Goal: Task Accomplishment & Management: Manage account settings

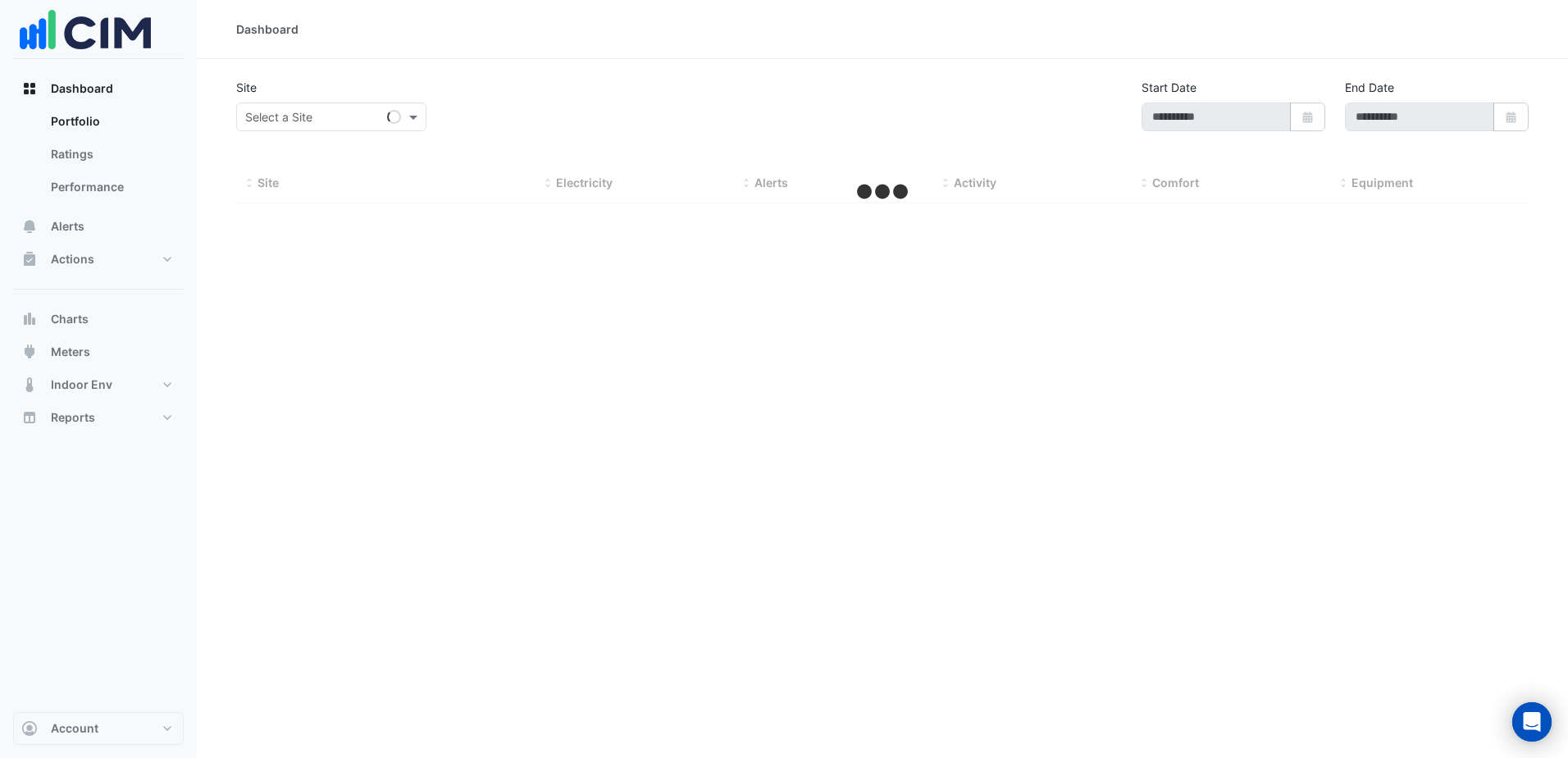
type input "**********"
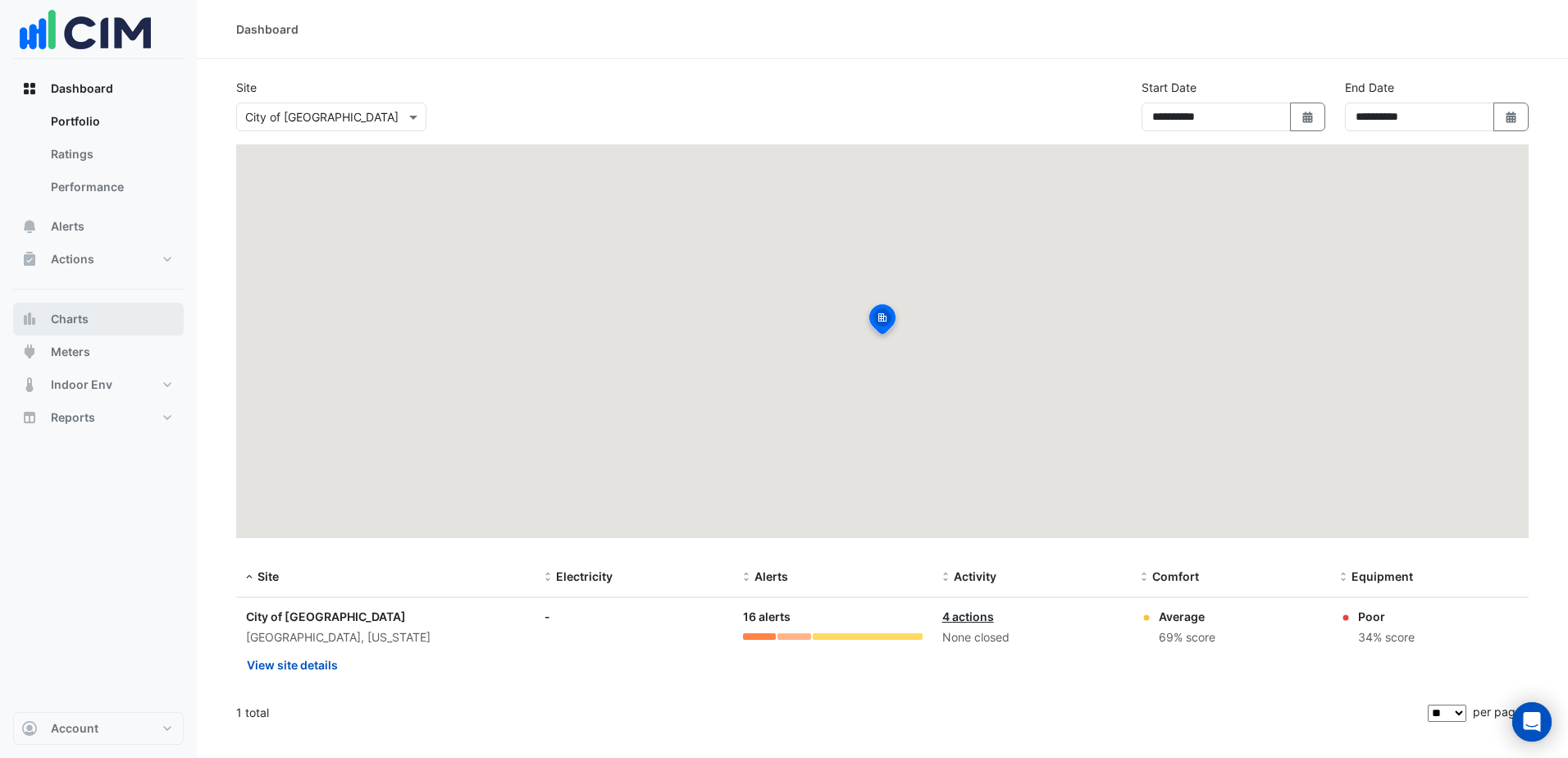
click at [99, 310] on button "Charts" at bounding box center [99, 319] width 171 height 33
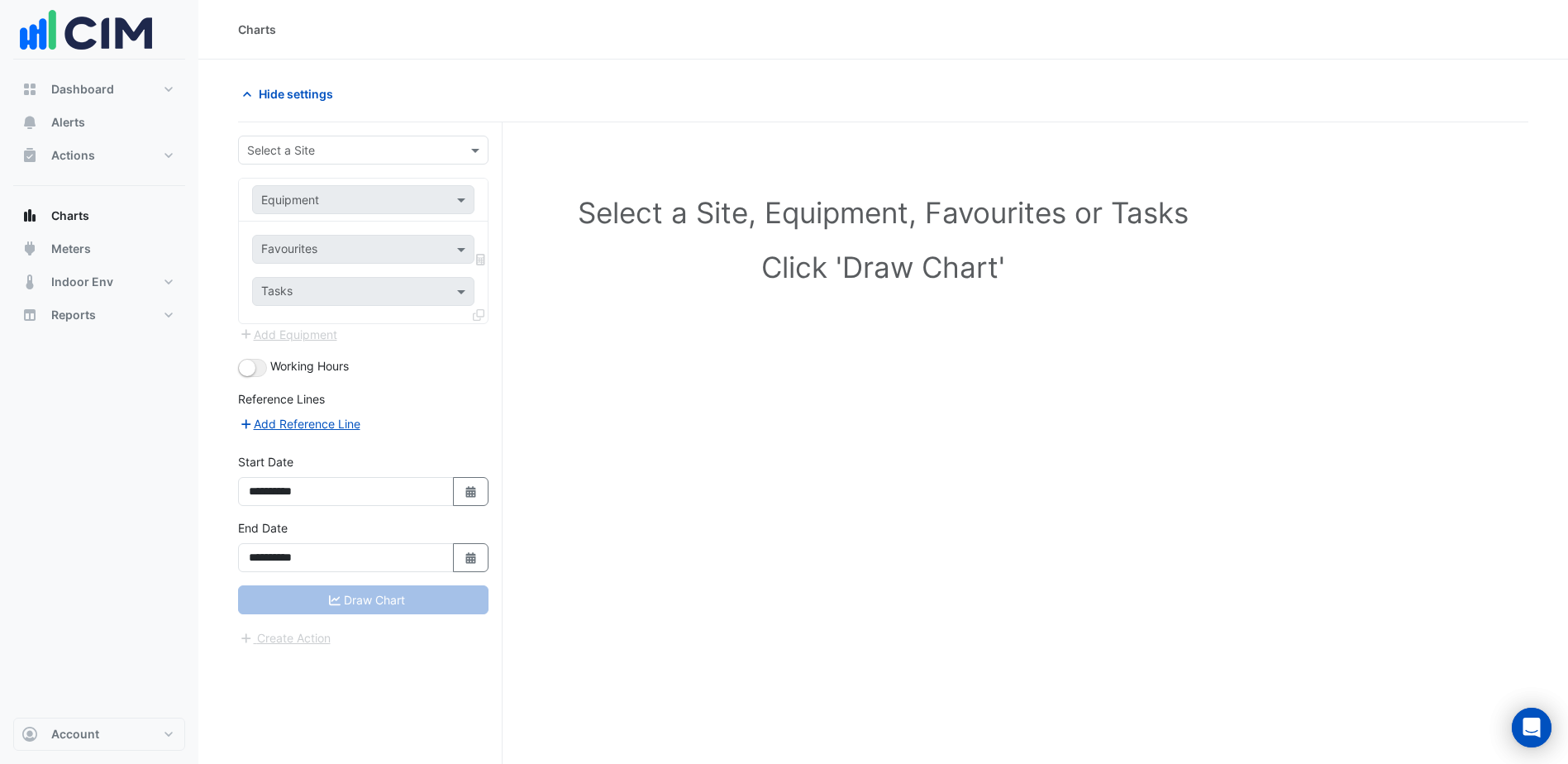
click at [322, 162] on div "Select a Site" at bounding box center [363, 150] width 251 height 29
click at [299, 187] on span "City of Madison" at bounding box center [329, 185] width 154 height 14
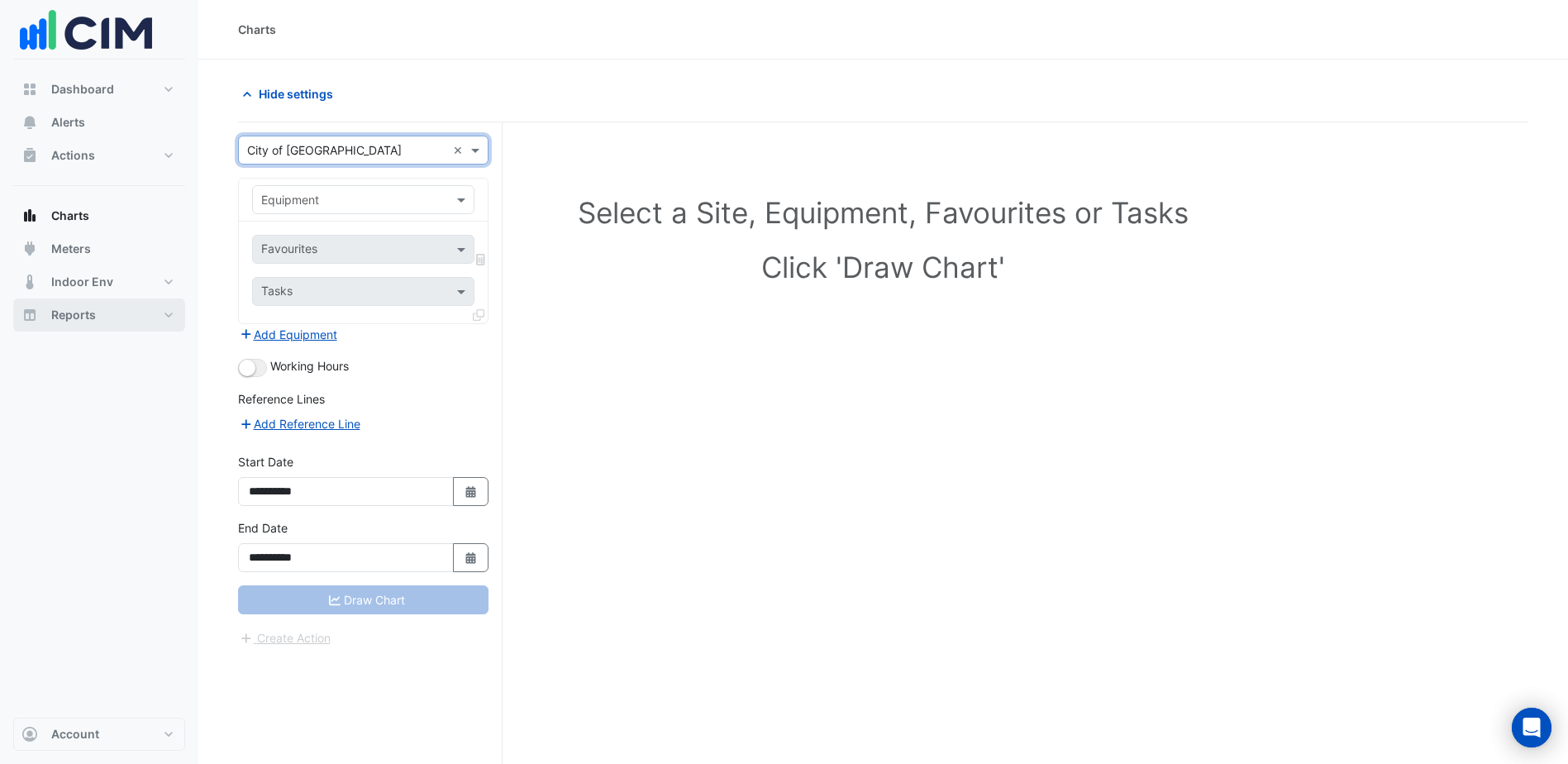
click at [133, 322] on button "Reports" at bounding box center [100, 315] width 172 height 33
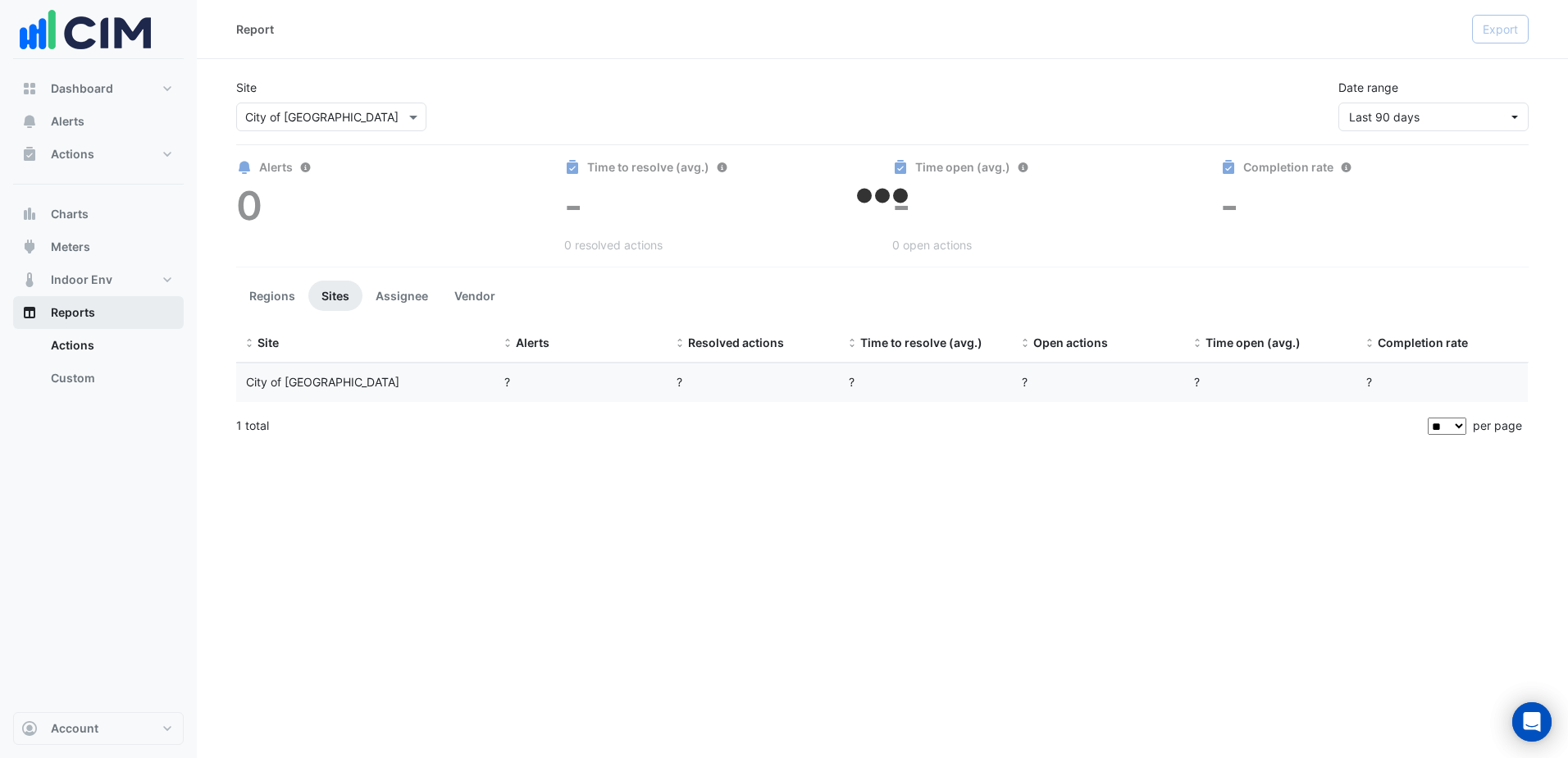
click at [132, 320] on button "Reports" at bounding box center [99, 312] width 171 height 33
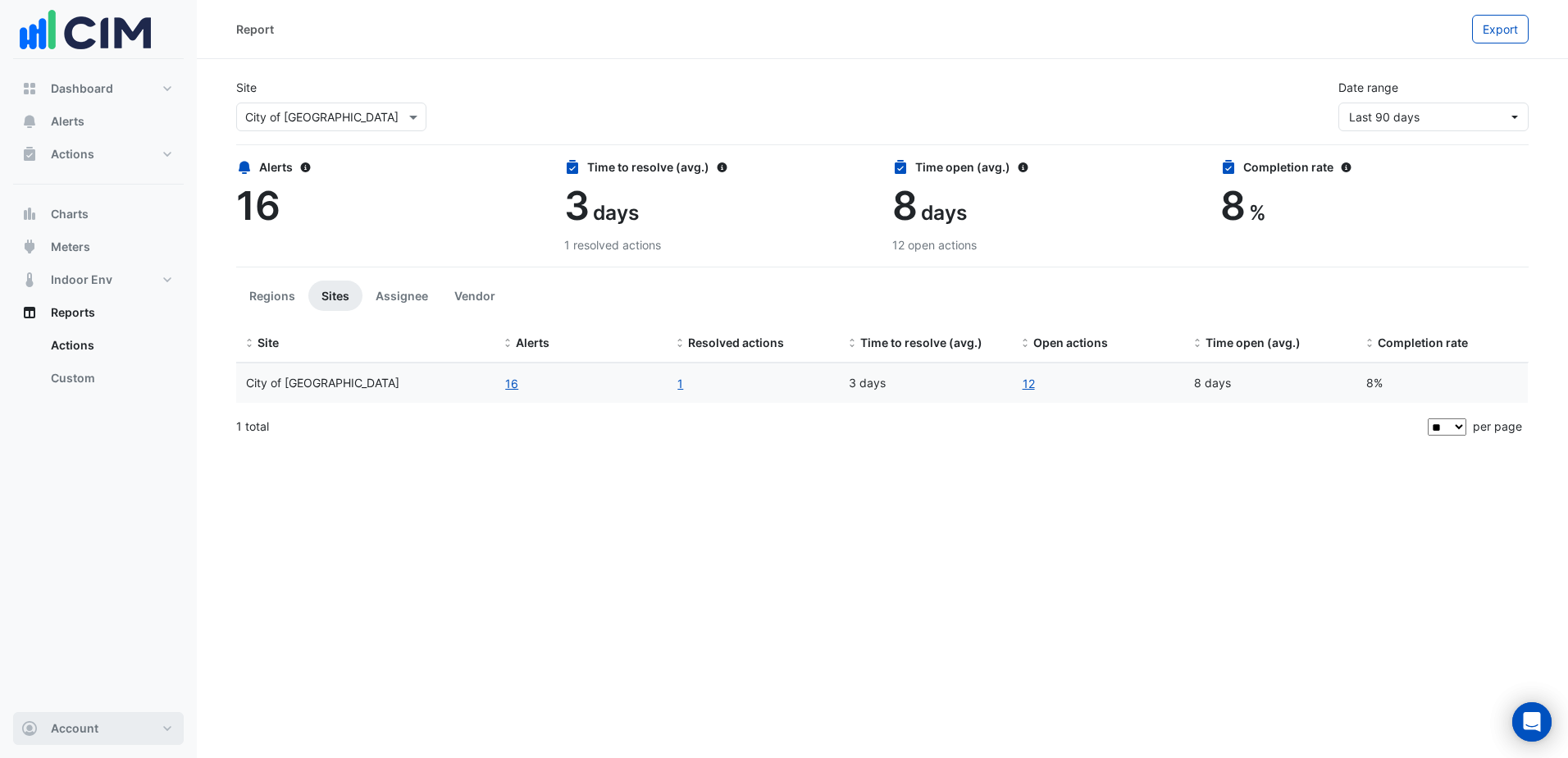
click at [111, 726] on button "Account" at bounding box center [99, 728] width 171 height 33
click at [80, 680] on link "Sign Out" at bounding box center [98, 686] width 156 height 33
